Goal: Task Accomplishment & Management: Use online tool/utility

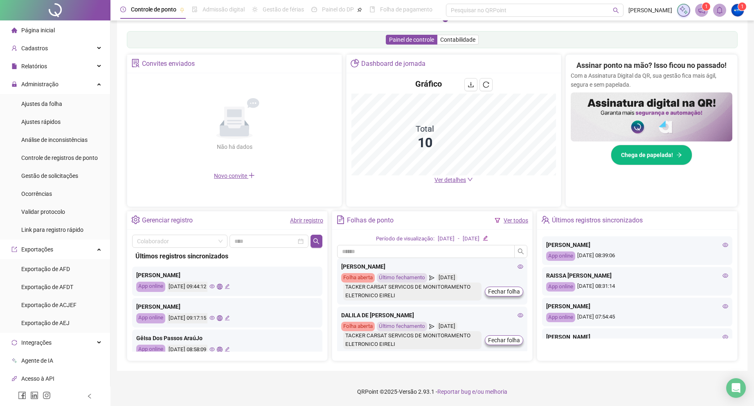
scroll to position [123, 0]
click at [46, 48] on span "Cadastros" at bounding box center [34, 48] width 27 height 7
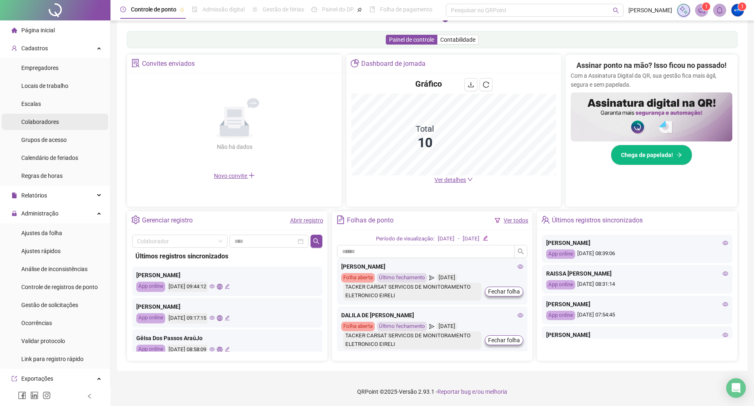
click at [51, 124] on span "Colaboradores" at bounding box center [40, 122] width 38 height 7
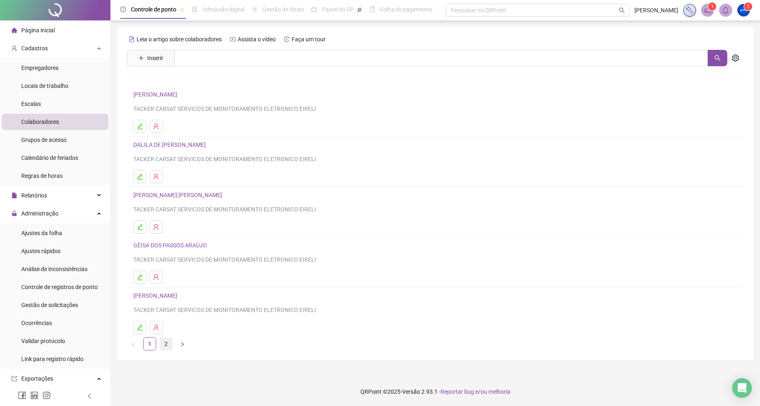
click at [166, 340] on link "2" at bounding box center [166, 344] width 12 height 12
click at [141, 95] on link "RAISSA [PERSON_NAME]" at bounding box center [166, 94] width 67 height 7
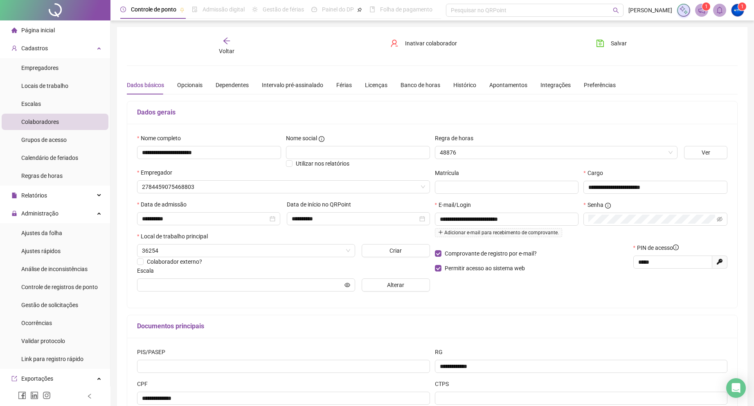
type input "**********"
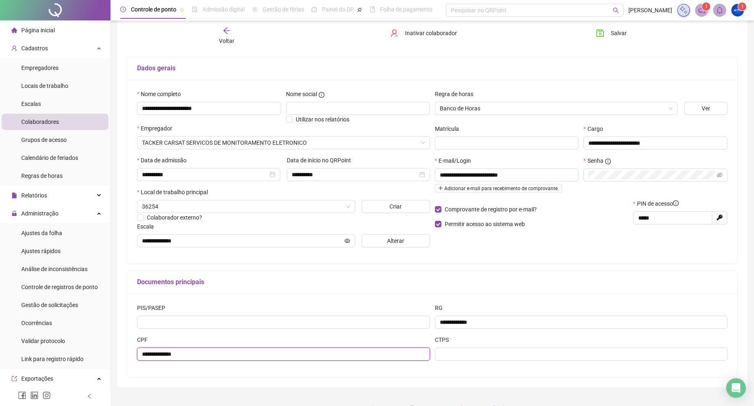
scroll to position [61, 0]
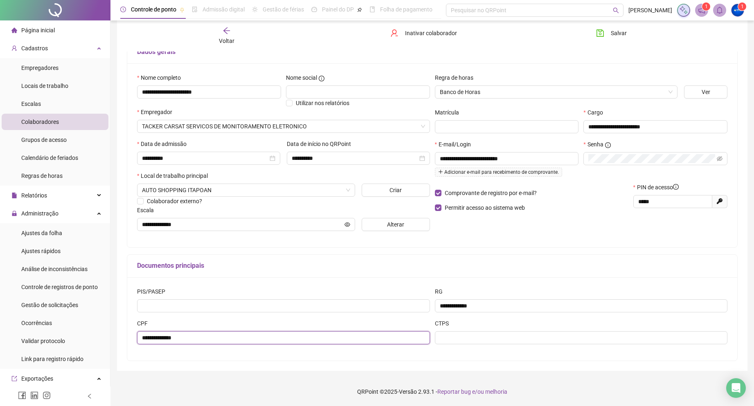
drag, startPoint x: 195, startPoint y: 403, endPoint x: 135, endPoint y: 353, distance: 78.4
click at [135, 353] on div "**********" at bounding box center [432, 318] width 610 height 83
click at [40, 28] on span "Página inicial" at bounding box center [38, 30] width 34 height 7
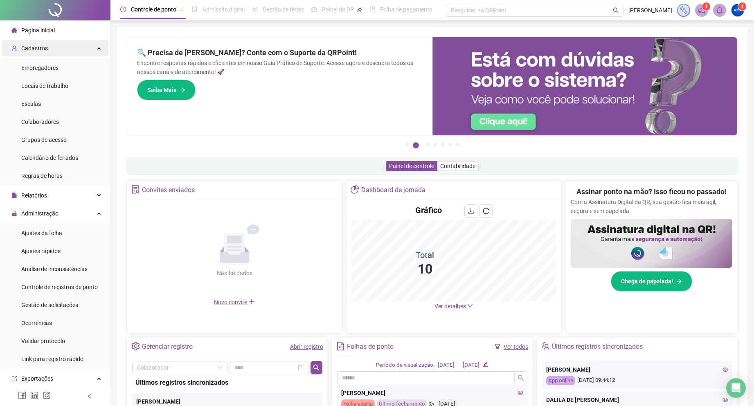
click at [61, 54] on div "Cadastros" at bounding box center [55, 48] width 107 height 16
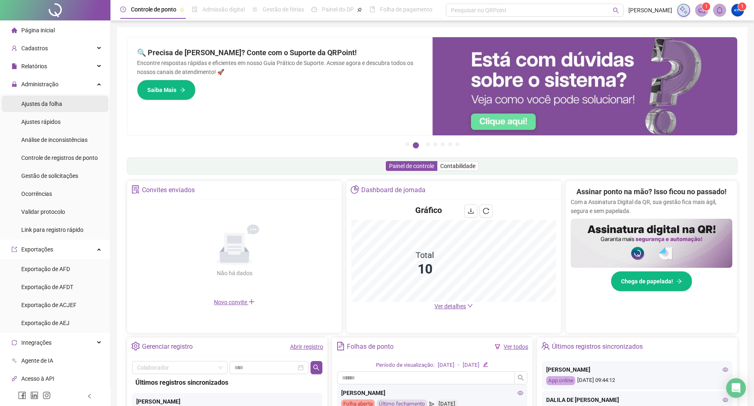
click at [56, 101] on span "Ajustes da folha" at bounding box center [41, 104] width 41 height 7
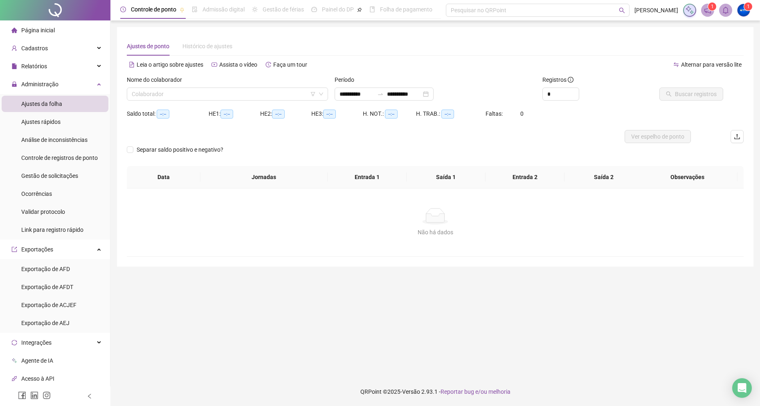
type input "**********"
click at [192, 94] on input "search" at bounding box center [224, 94] width 184 height 12
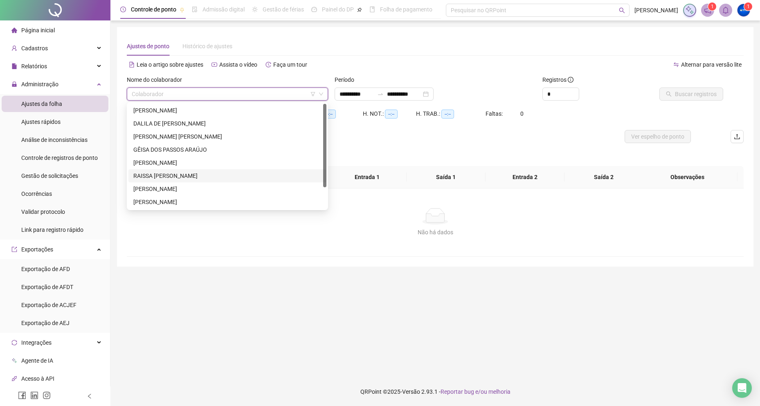
click at [176, 174] on div "RAISSA [PERSON_NAME]" at bounding box center [227, 175] width 188 height 9
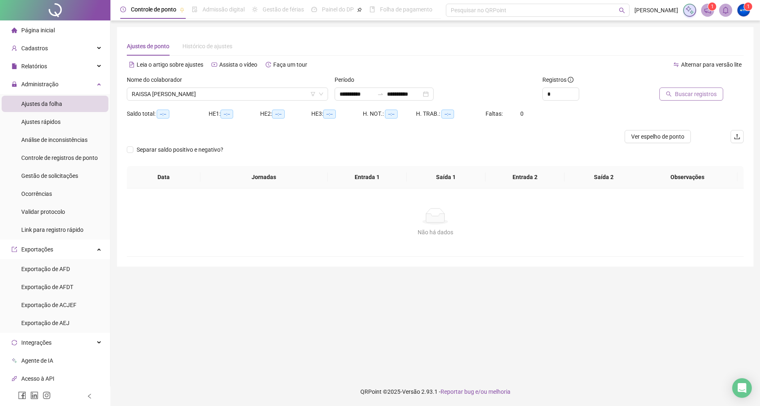
click at [681, 93] on span "Buscar registros" at bounding box center [696, 94] width 42 height 9
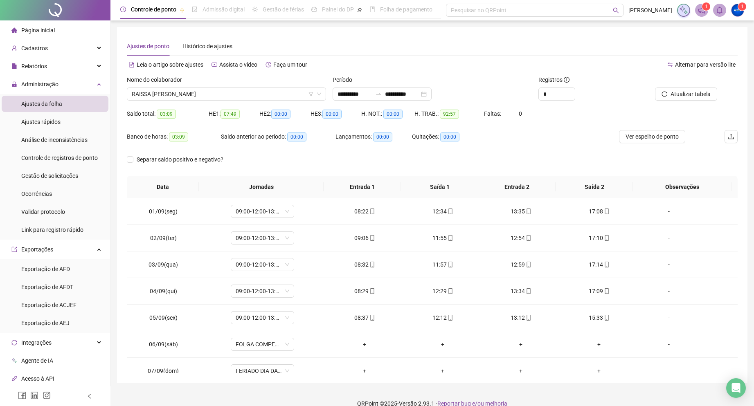
click at [50, 29] on span "Página inicial" at bounding box center [38, 30] width 34 height 7
